Goal: Task Accomplishment & Management: Manage account settings

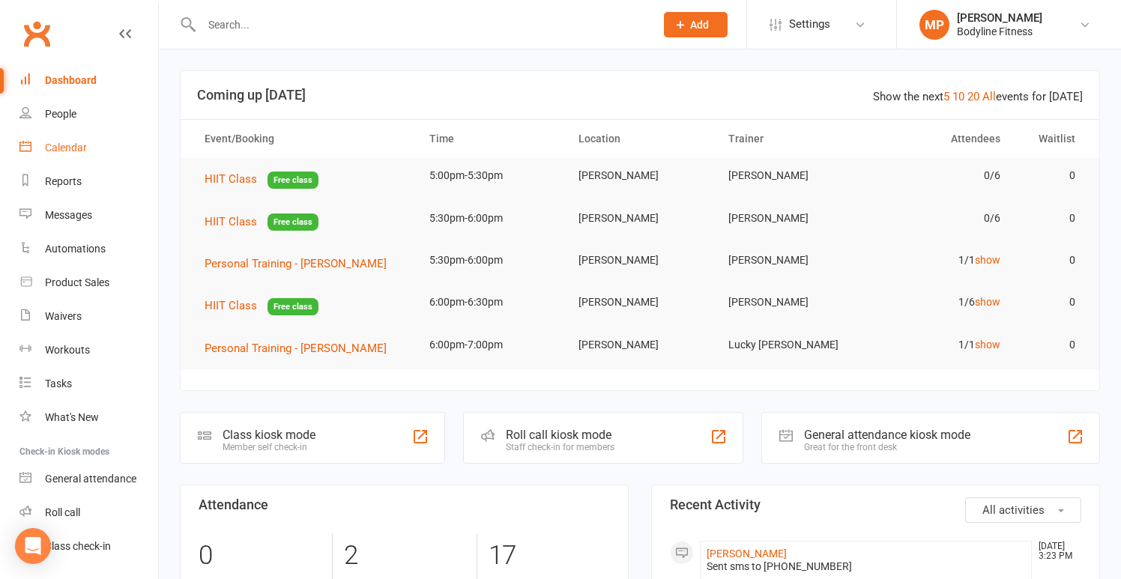
click at [64, 139] on link "Calendar" at bounding box center [88, 148] width 139 height 34
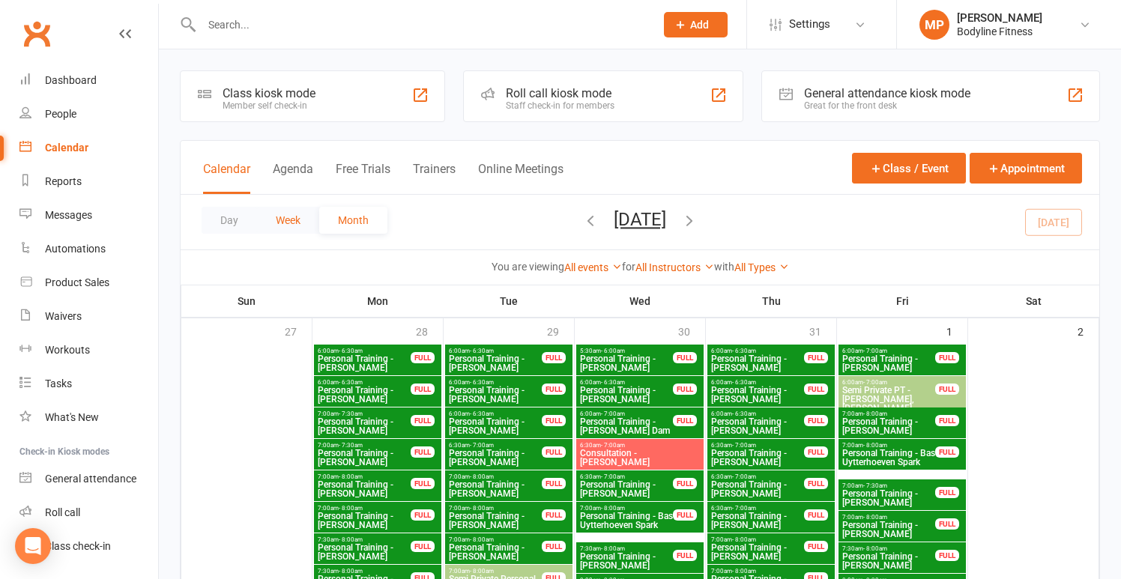
click at [309, 216] on button "Week" at bounding box center [288, 220] width 62 height 27
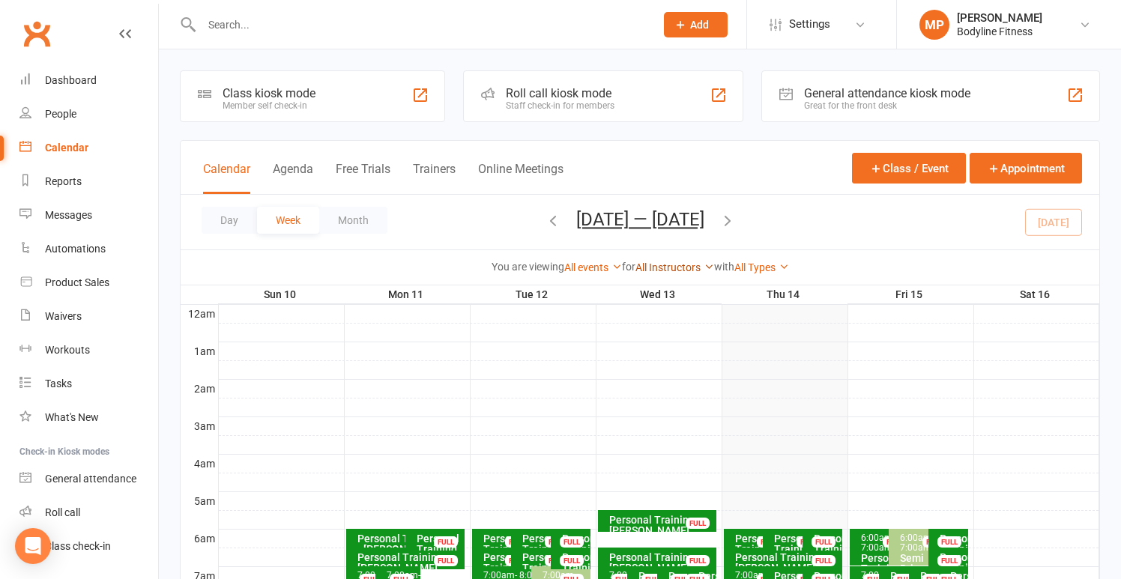
click at [674, 264] on link "All Instructors" at bounding box center [675, 268] width 79 height 12
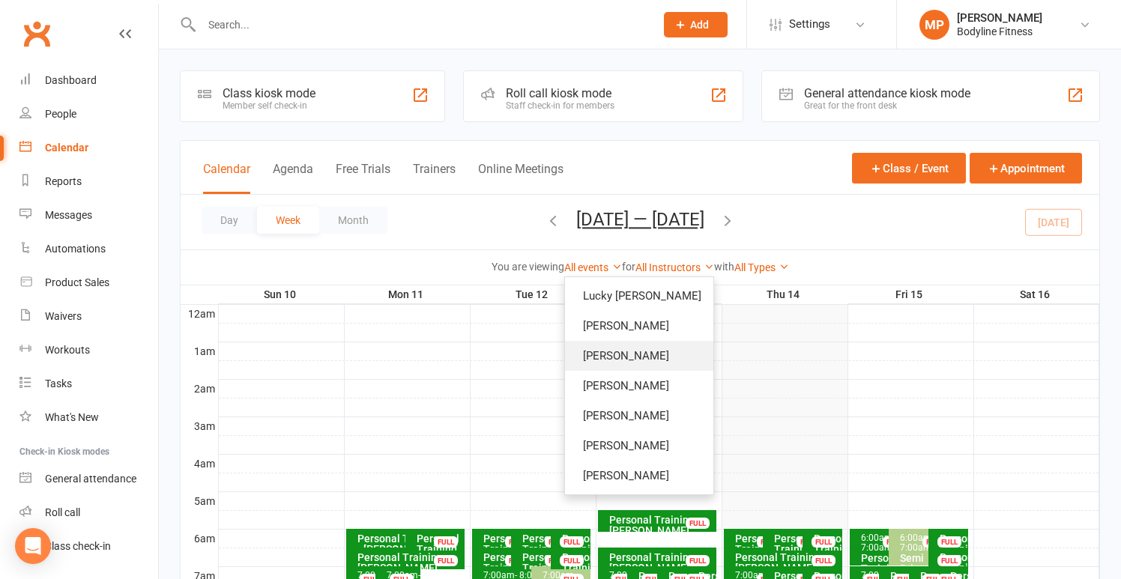
click at [623, 359] on link "[PERSON_NAME]" at bounding box center [639, 356] width 148 height 30
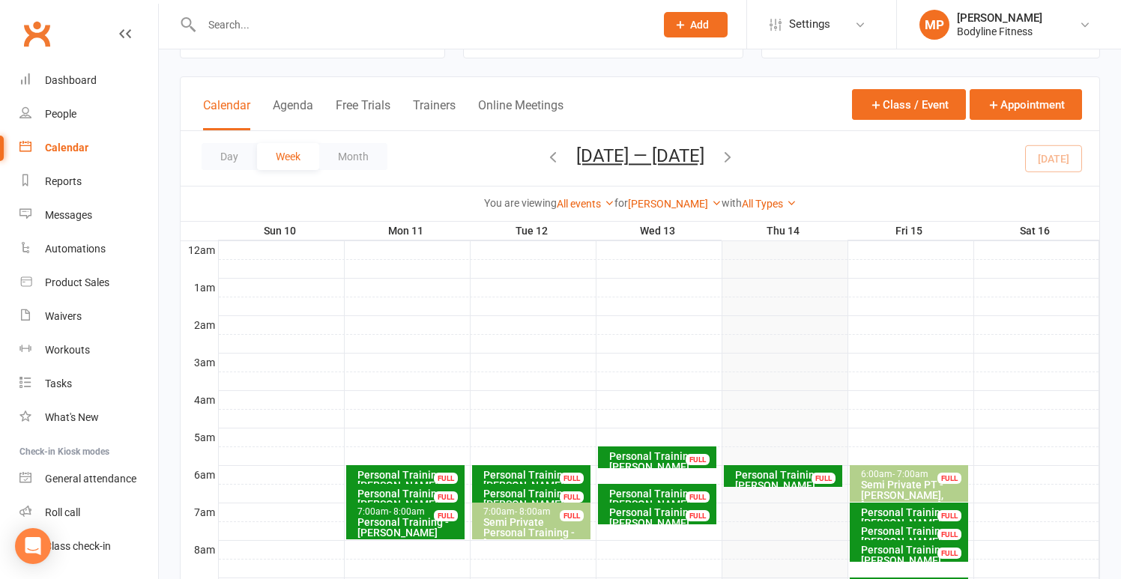
scroll to position [91, 0]
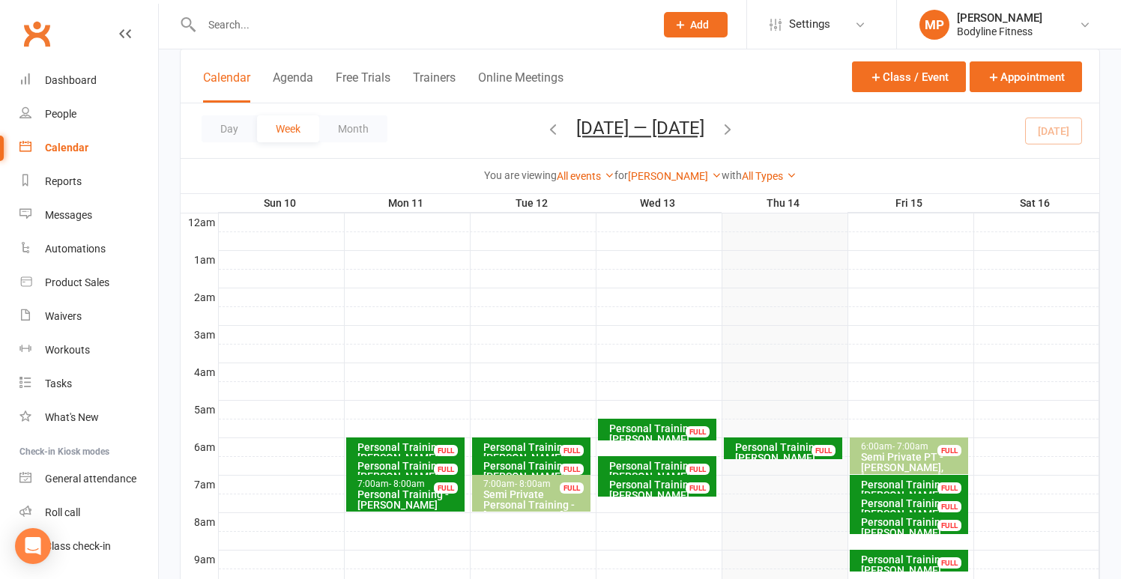
click at [747, 454] on div "Personal Training - [PERSON_NAME]" at bounding box center [788, 452] width 106 height 21
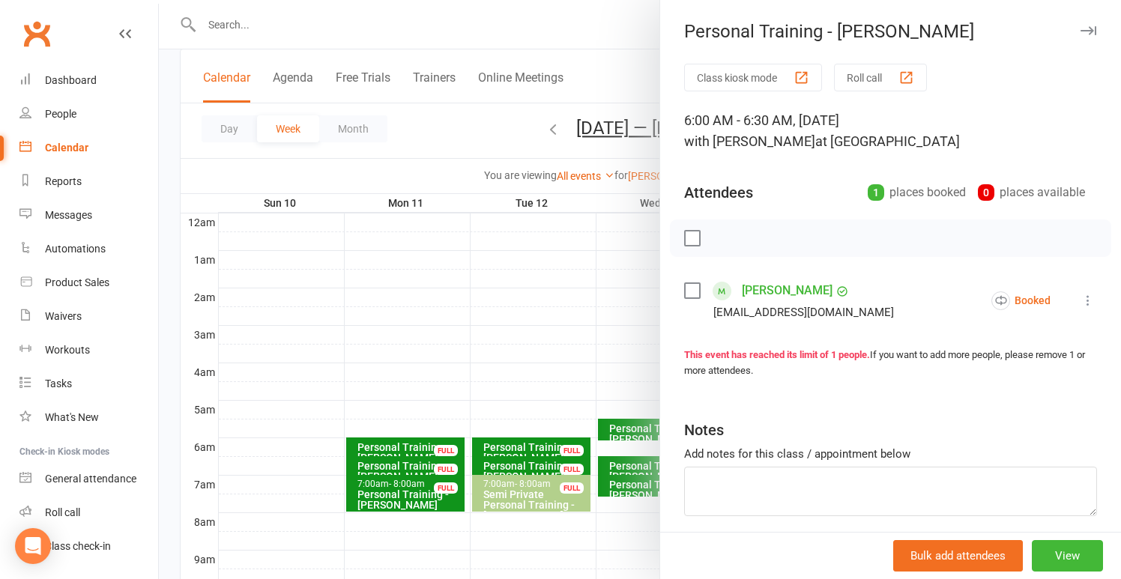
click at [1081, 298] on icon at bounding box center [1088, 300] width 15 height 15
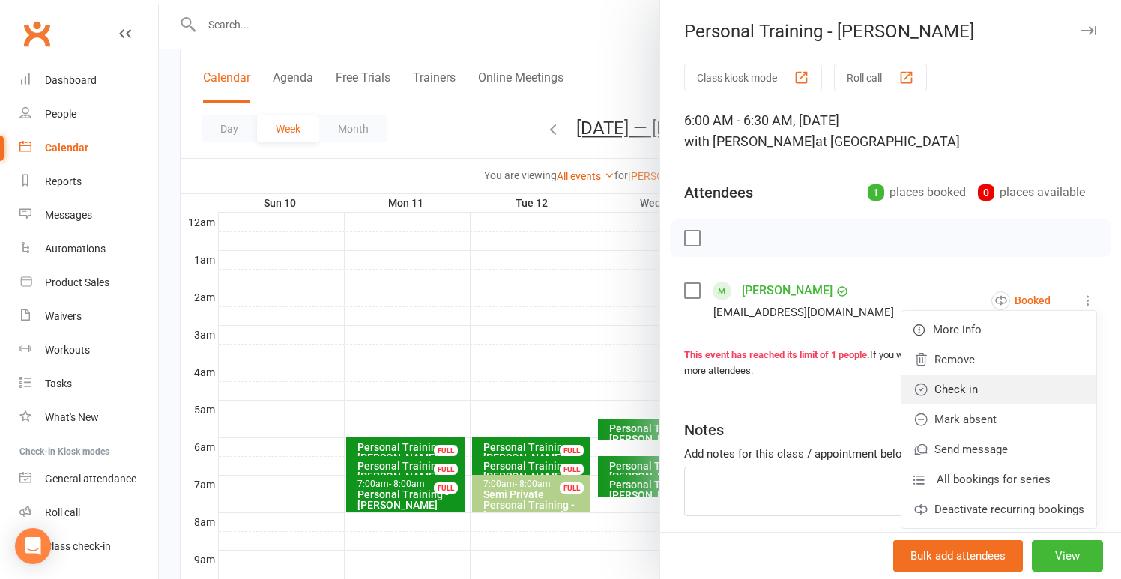
click at [982, 387] on link "Check in" at bounding box center [999, 390] width 195 height 30
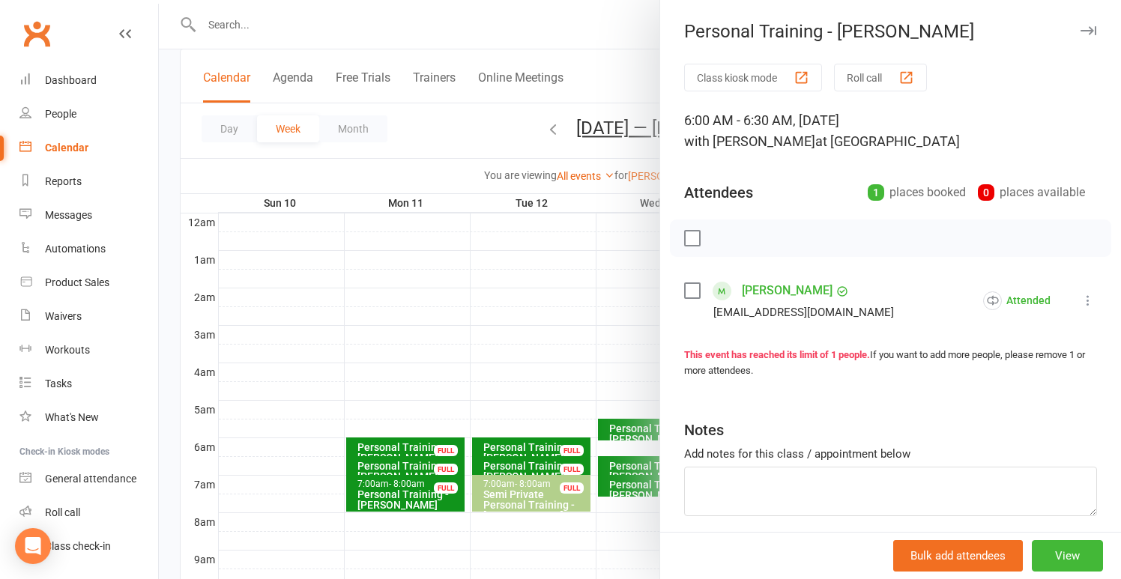
click at [404, 312] on div at bounding box center [640, 289] width 963 height 579
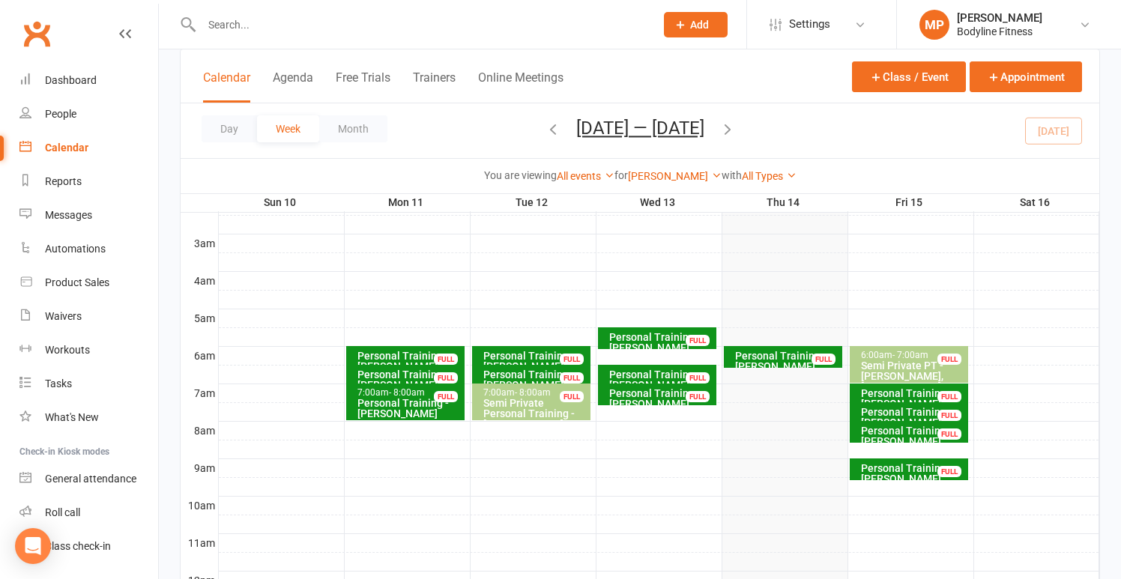
scroll to position [181, 0]
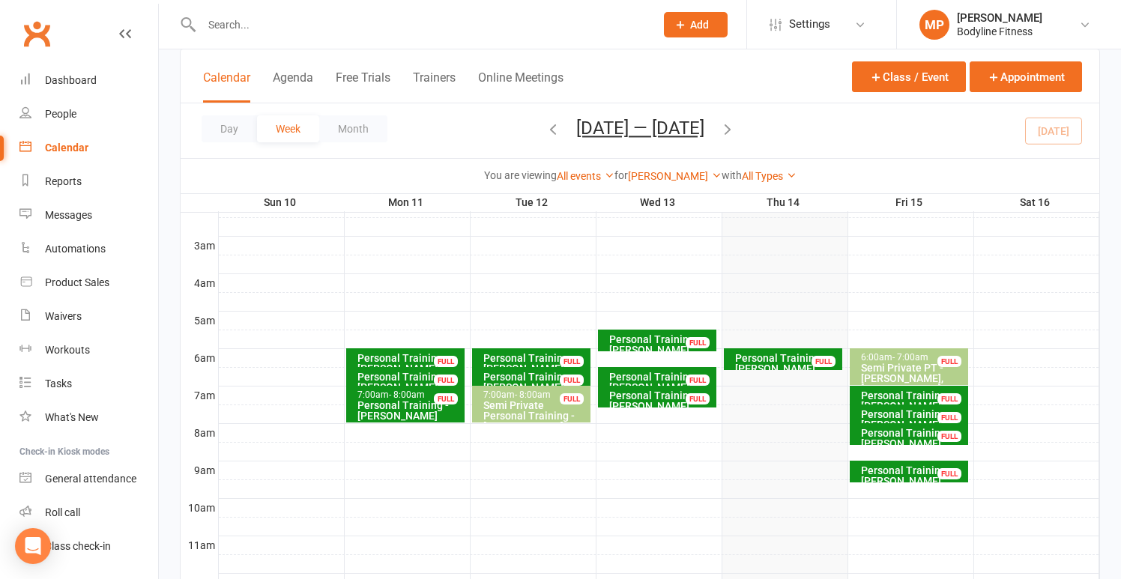
click at [903, 391] on div "Personal Training - [PERSON_NAME]" at bounding box center [914, 401] width 106 height 21
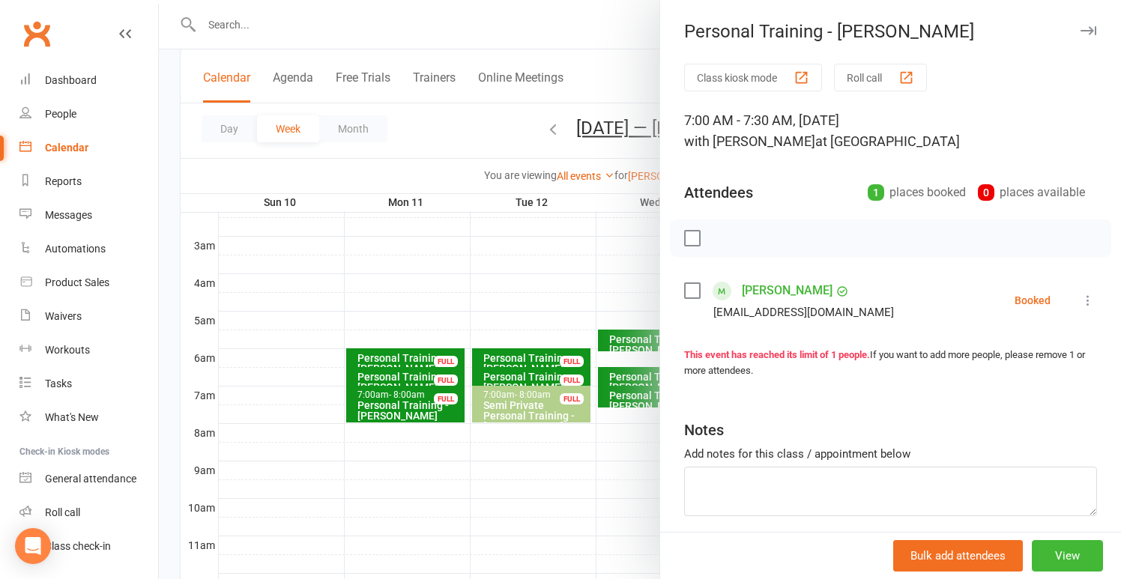
click at [611, 286] on div at bounding box center [640, 289] width 963 height 579
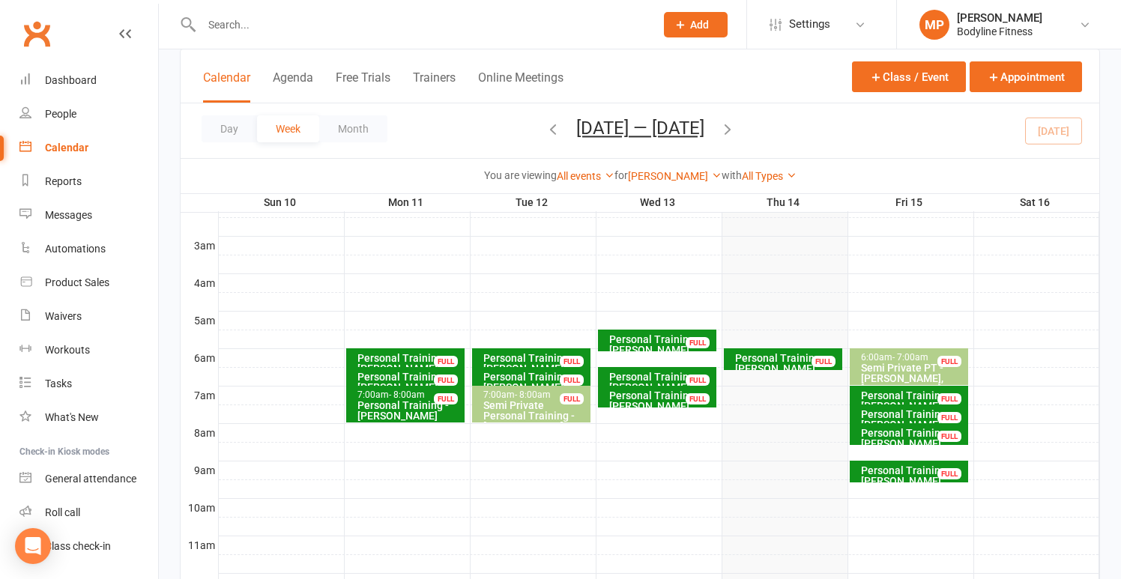
click at [872, 413] on div "Personal Training - [PERSON_NAME]" at bounding box center [914, 419] width 106 height 21
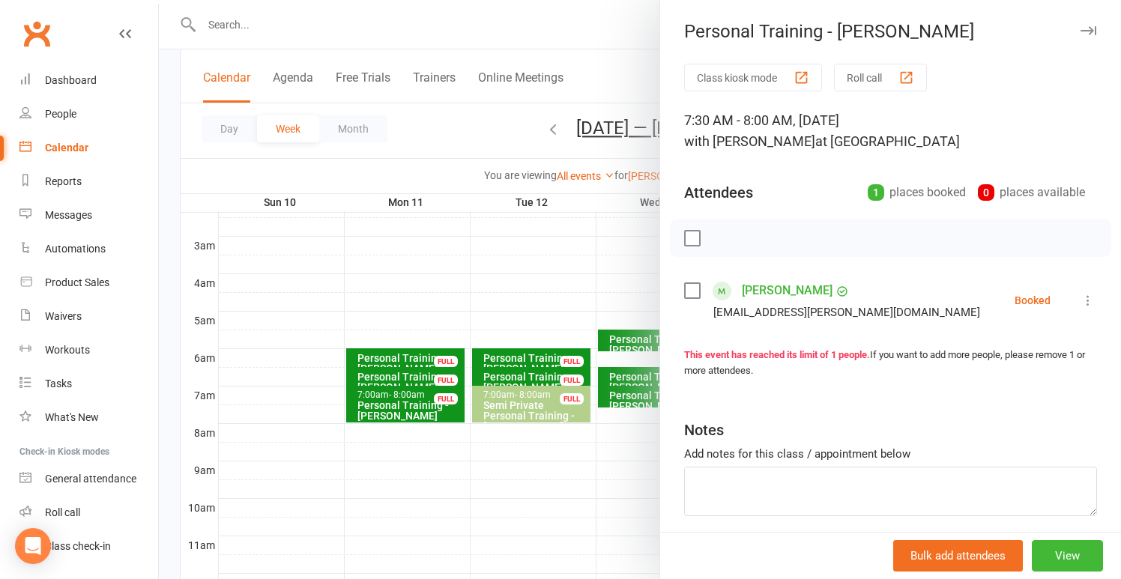
click at [478, 306] on div at bounding box center [640, 289] width 963 height 579
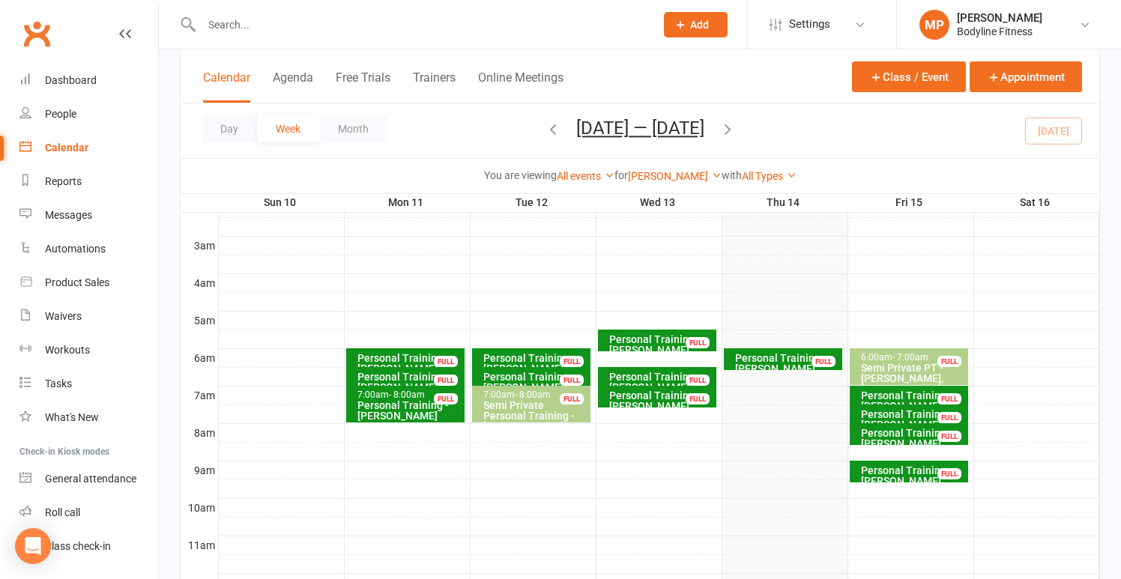
click at [887, 431] on div "Personal Training - [PERSON_NAME]" at bounding box center [914, 438] width 106 height 21
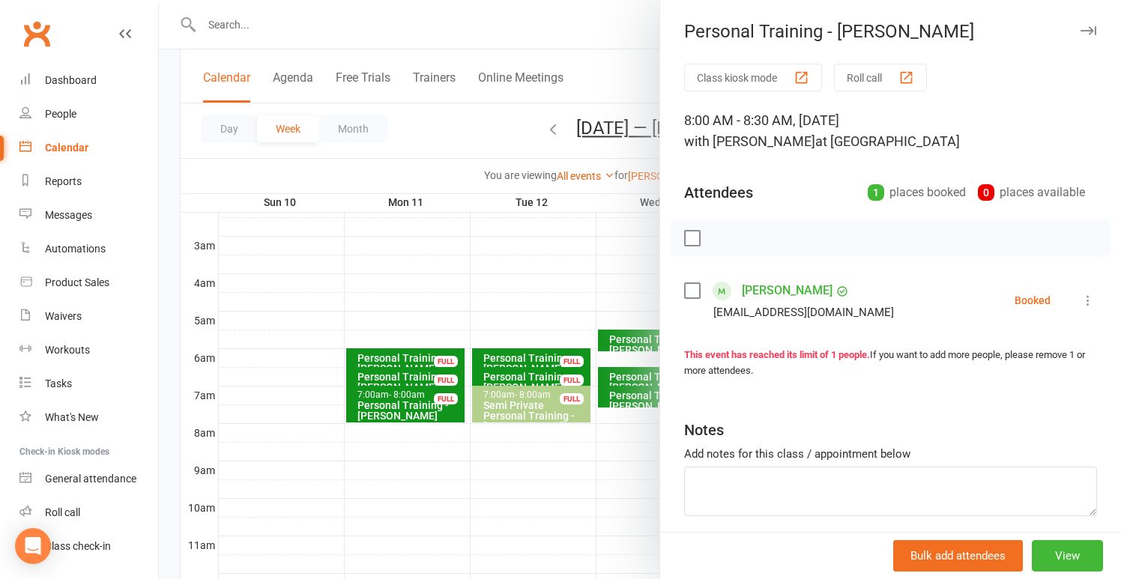
click at [482, 282] on div at bounding box center [640, 289] width 963 height 579
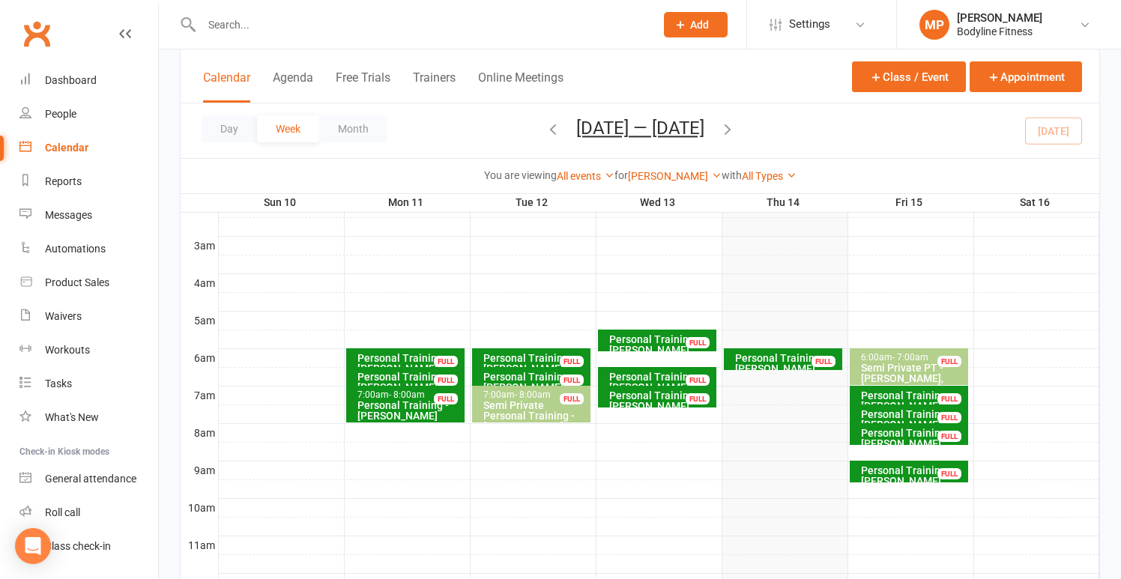
click at [905, 418] on div "Personal Training - [PERSON_NAME]" at bounding box center [914, 419] width 106 height 21
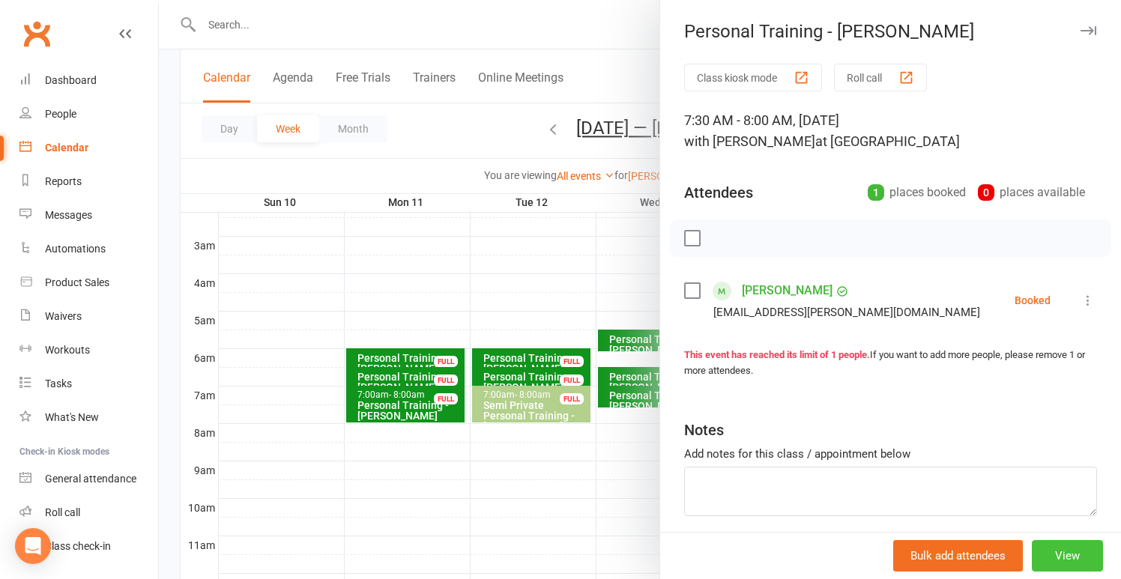
click at [1071, 558] on button "View" at bounding box center [1067, 555] width 71 height 31
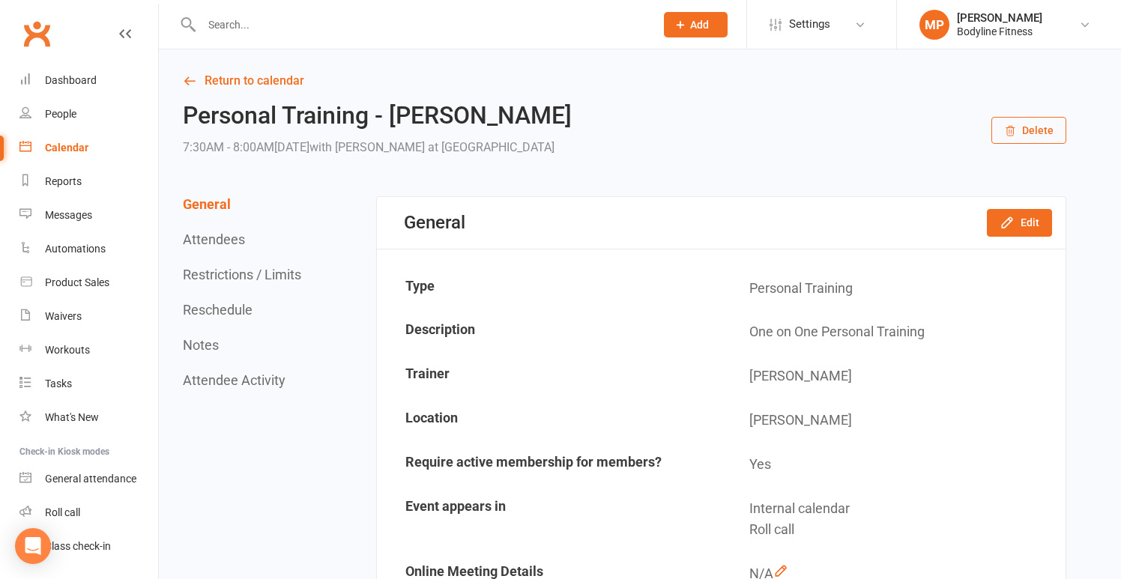
click at [1033, 132] on button "Delete" at bounding box center [1029, 130] width 75 height 27
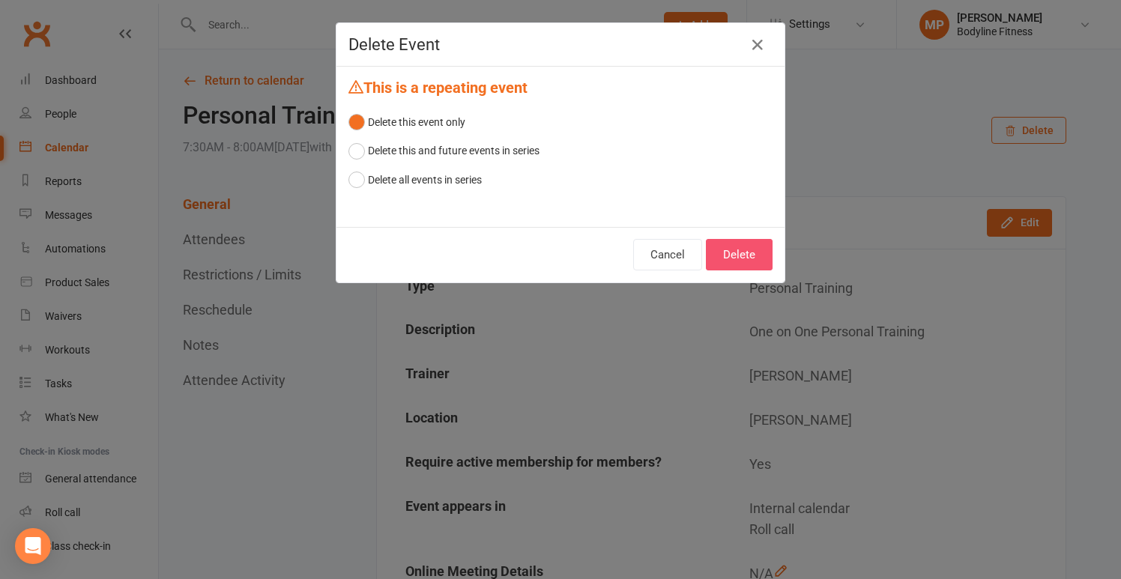
click at [755, 256] on button "Delete" at bounding box center [739, 254] width 67 height 31
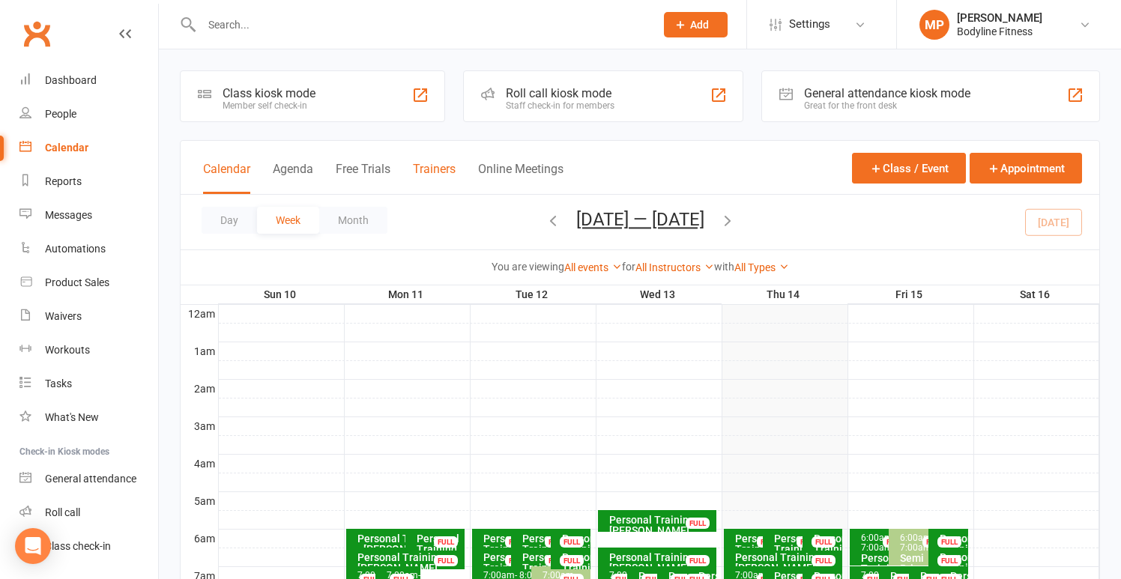
click at [435, 165] on button "Trainers" at bounding box center [434, 178] width 43 height 32
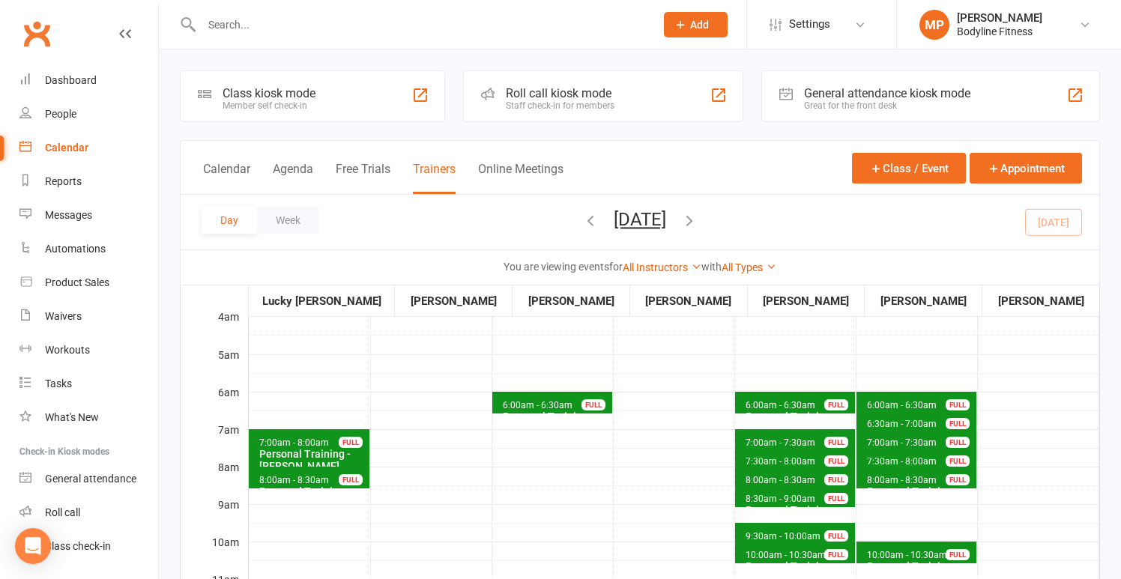
click at [698, 218] on icon "button" at bounding box center [689, 220] width 16 height 16
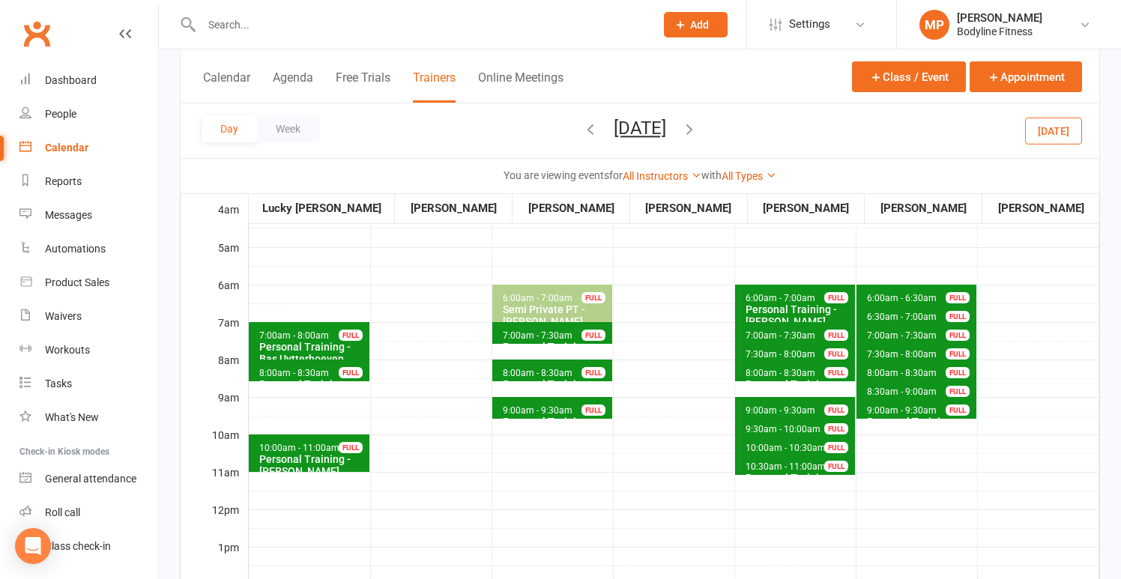
scroll to position [103, 0]
